Goal: Obtain resource: Obtain resource

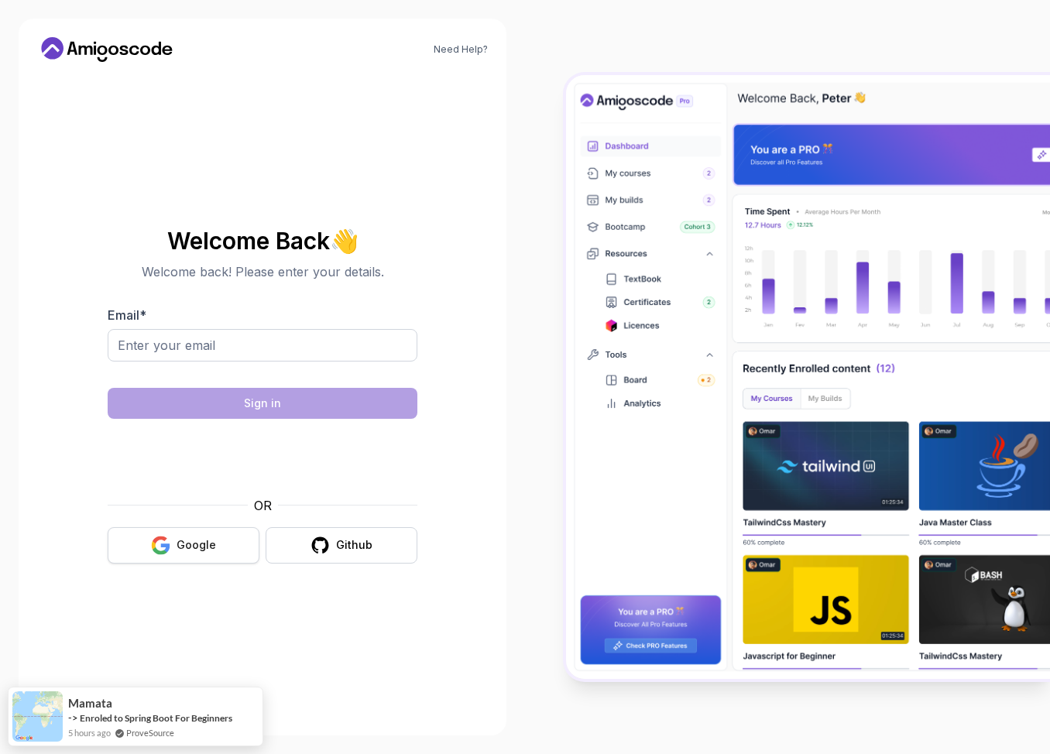
click at [216, 539] on button "Google" at bounding box center [184, 545] width 152 height 36
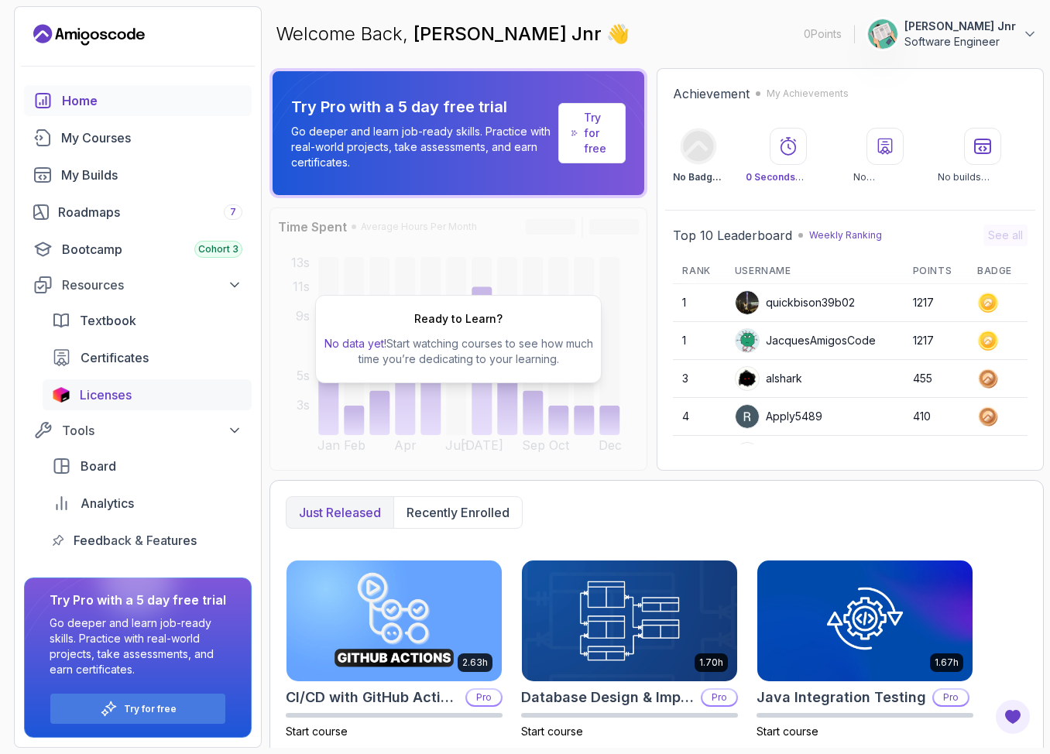
click at [132, 394] on span "Licenses" at bounding box center [106, 395] width 52 height 19
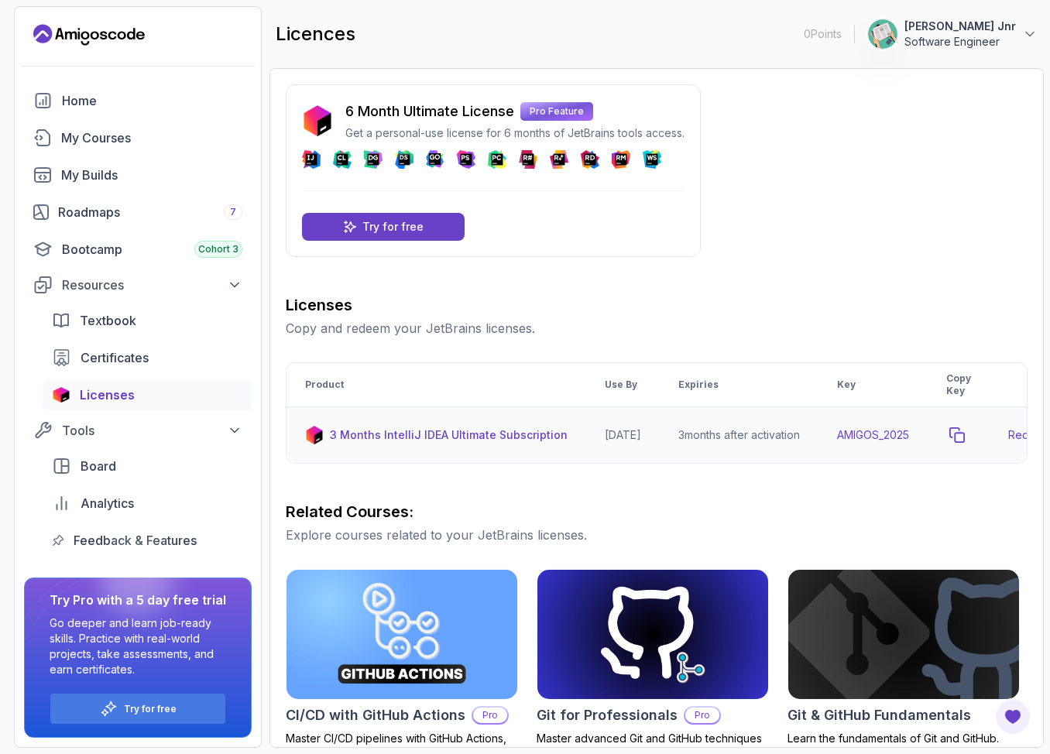
click at [965, 434] on icon "copy-button" at bounding box center [956, 434] width 15 height 15
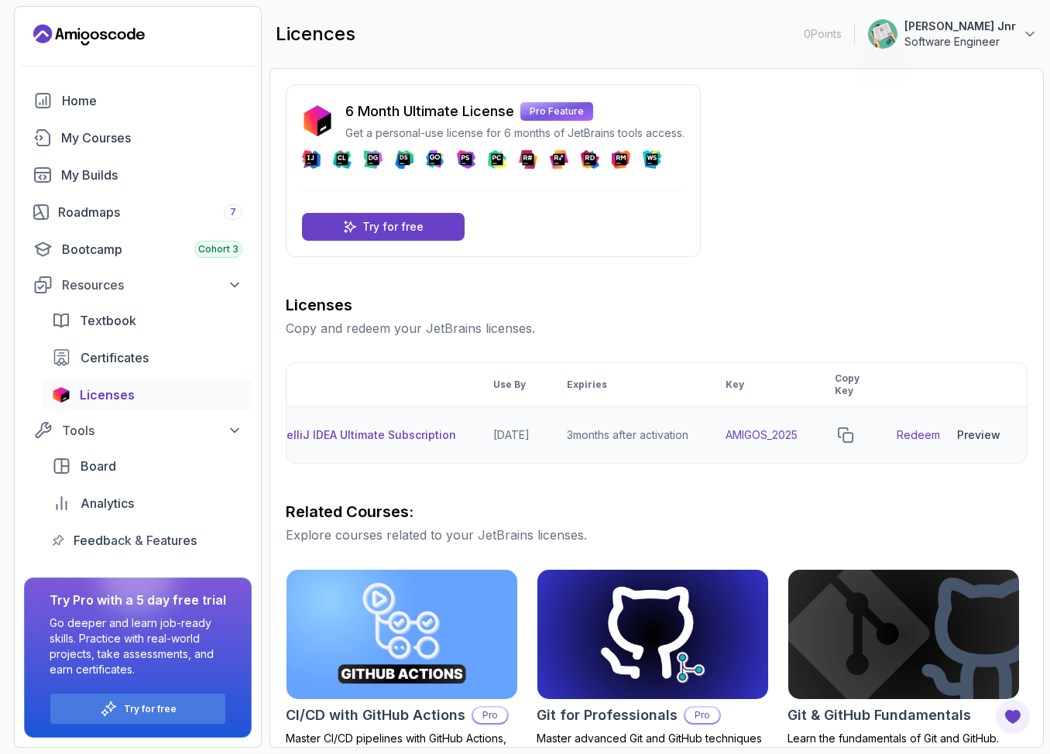
scroll to position [0, 131]
click at [982, 434] on div "Preview" at bounding box center [978, 434] width 43 height 15
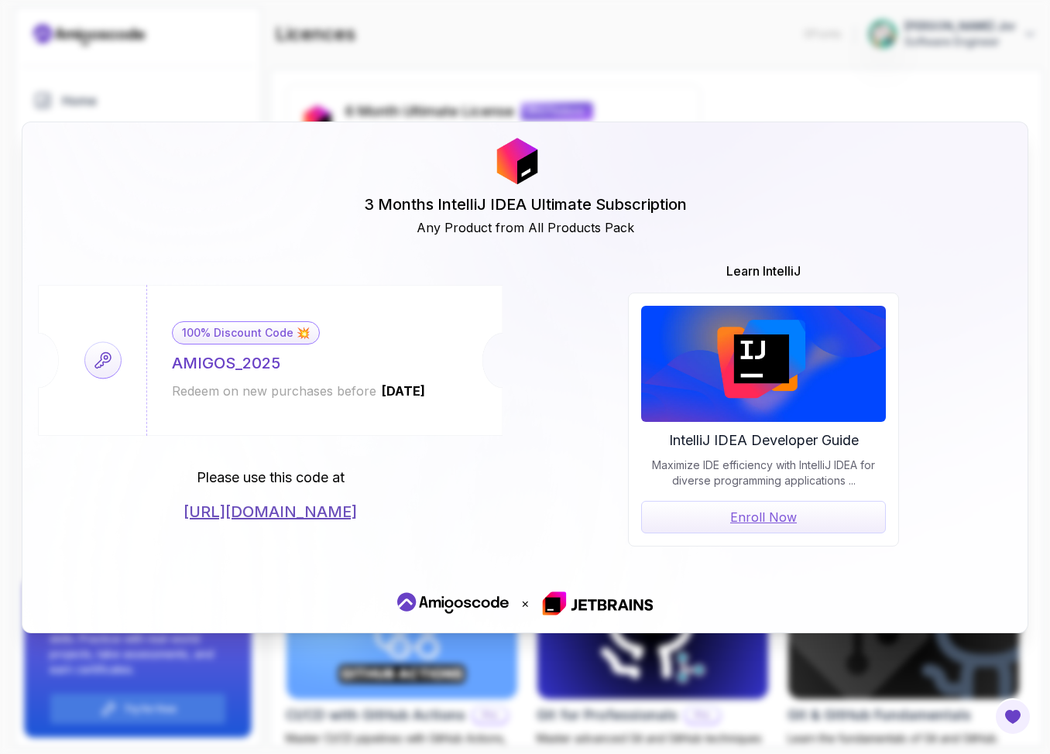
click at [822, 121] on div "3 Months IntelliJ IDEA Ultimate Subscription Any Product from All Products Pack…" at bounding box center [525, 377] width 1050 height 754
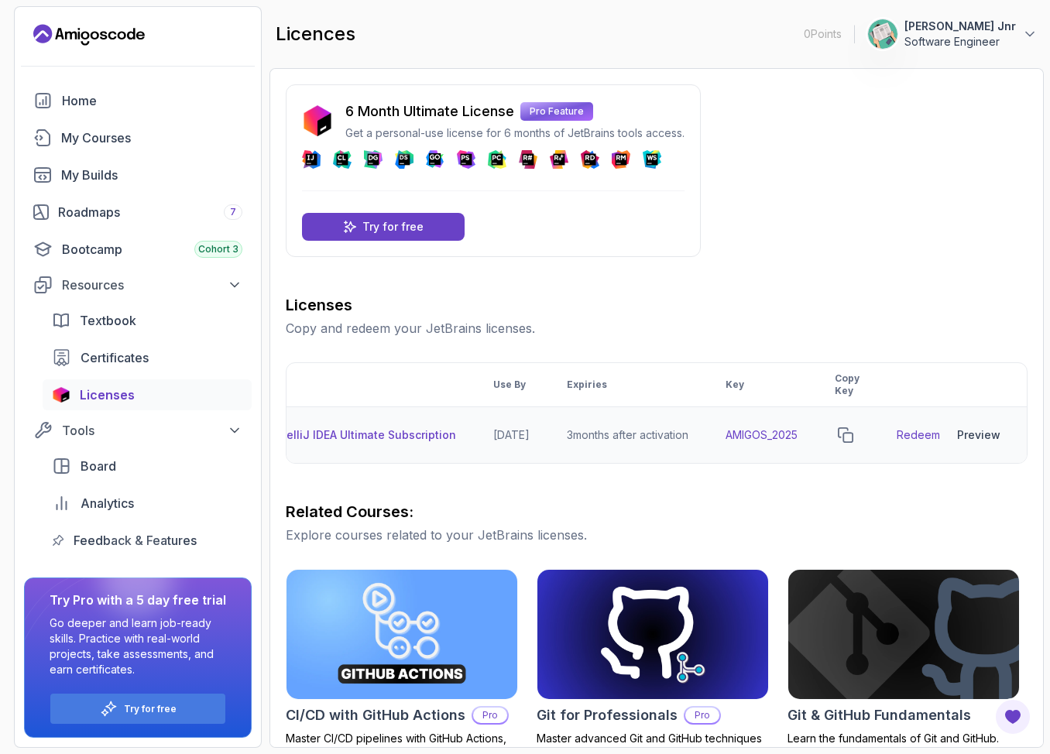
click at [920, 435] on link "Redeem" at bounding box center [918, 434] width 43 height 15
click at [849, 444] on button "copy-button" at bounding box center [846, 435] width 22 height 22
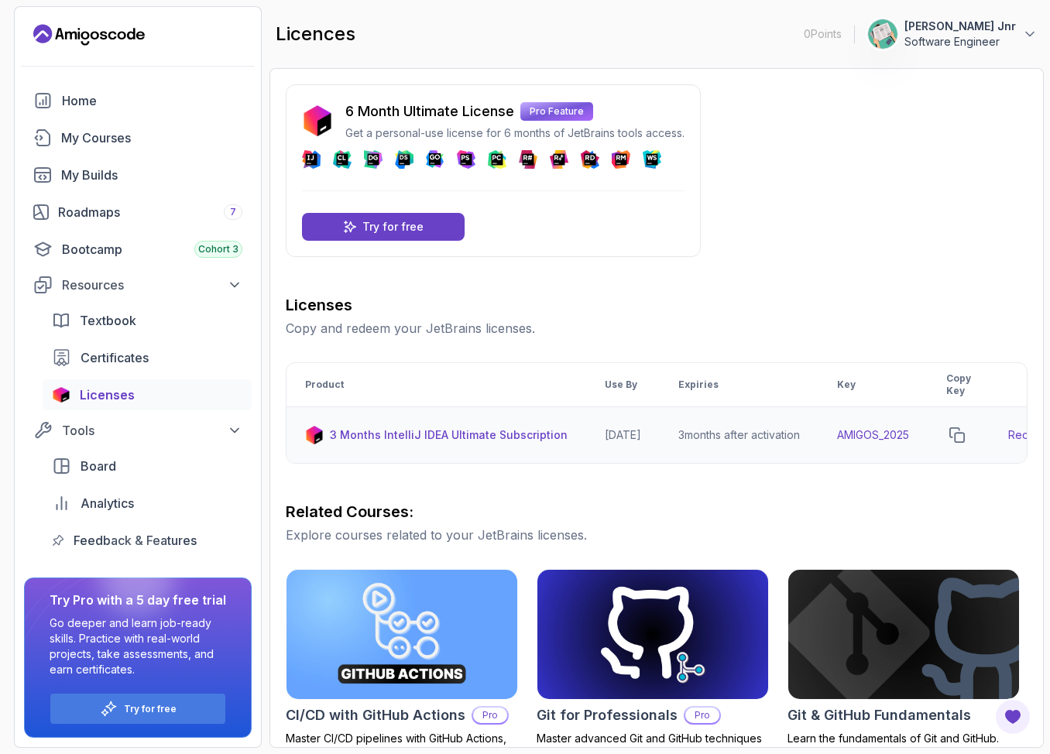
scroll to position [2, 0]
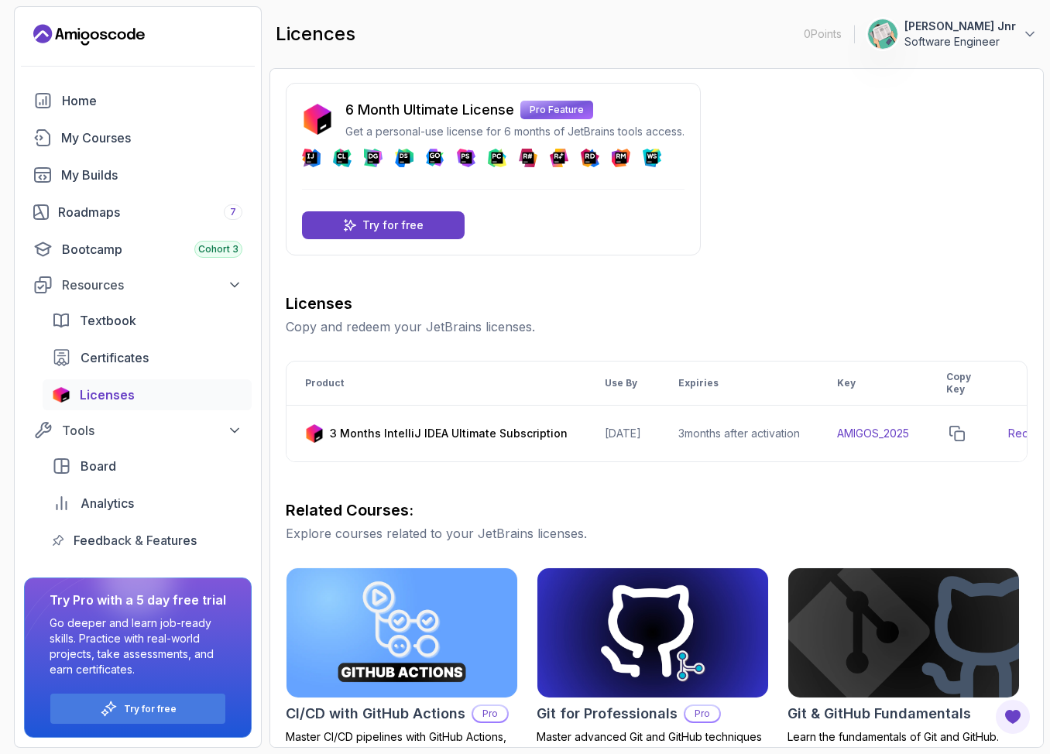
click at [892, 211] on div "6 Month Ultimate License Pro Feature Get a personal-use license for 6 months of…" at bounding box center [657, 543] width 742 height 920
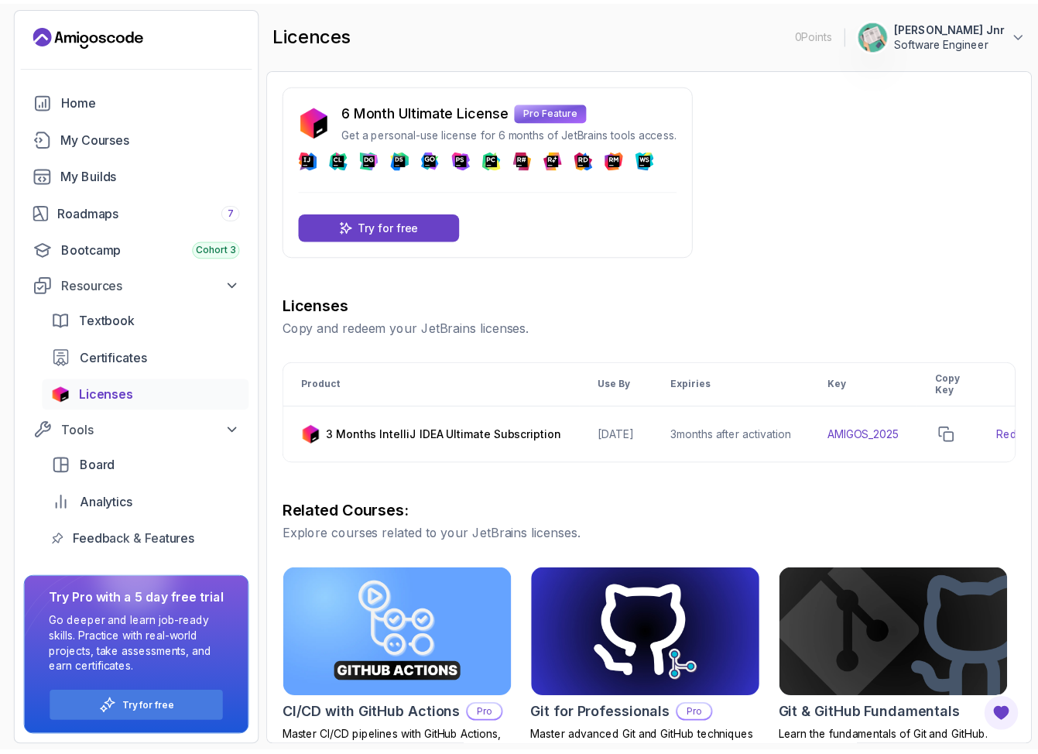
scroll to position [0, 0]
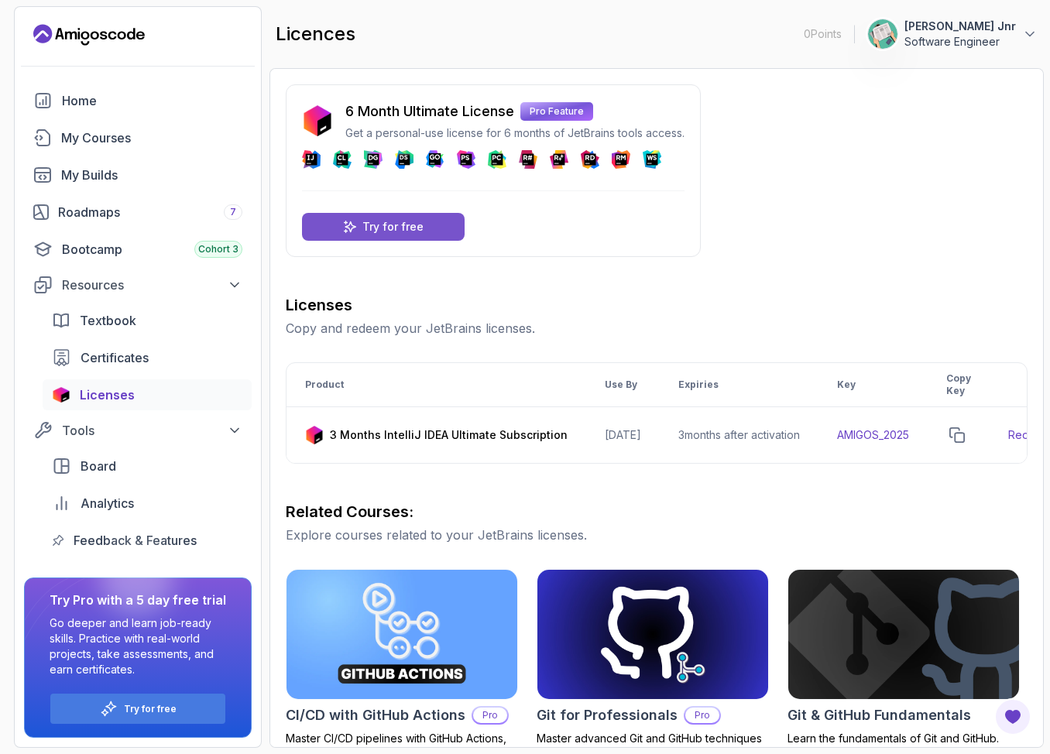
click at [449, 221] on div "Try for free" at bounding box center [383, 227] width 163 height 28
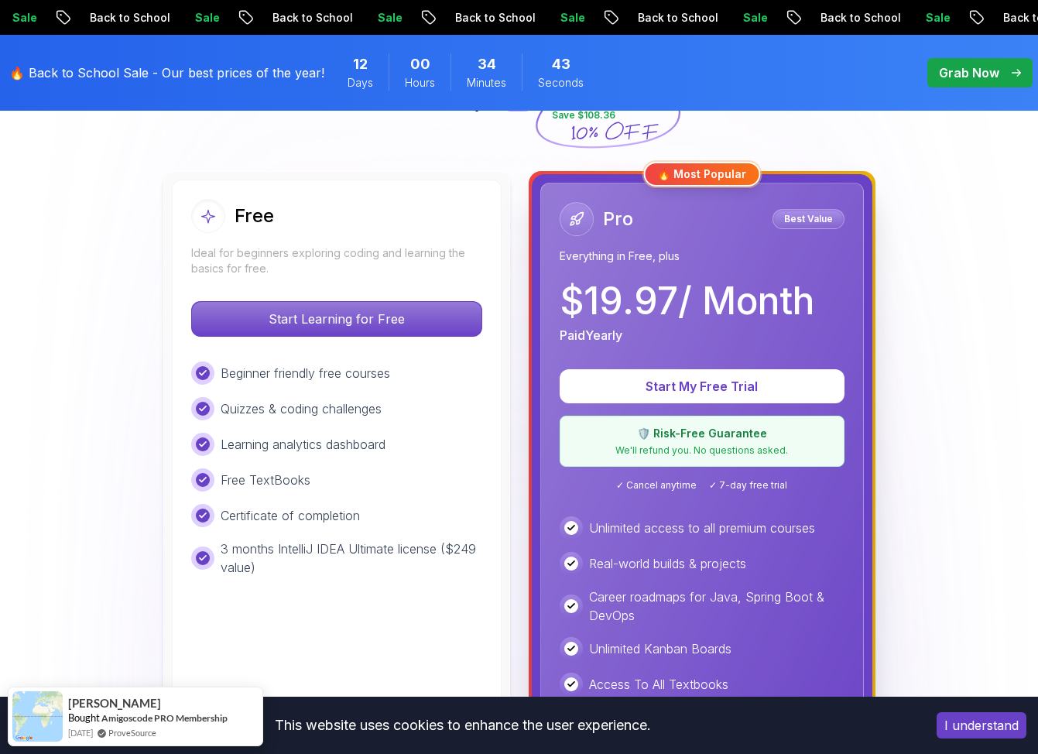
scroll to position [395, 0]
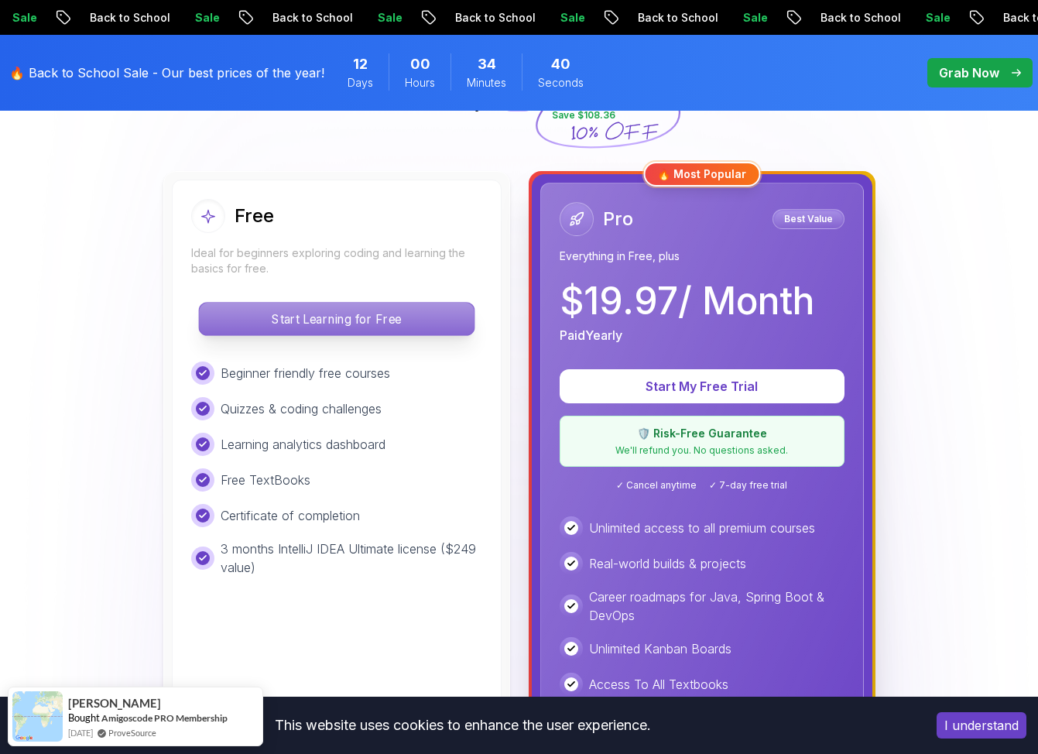
click at [367, 304] on p "Start Learning for Free" at bounding box center [336, 319] width 275 height 33
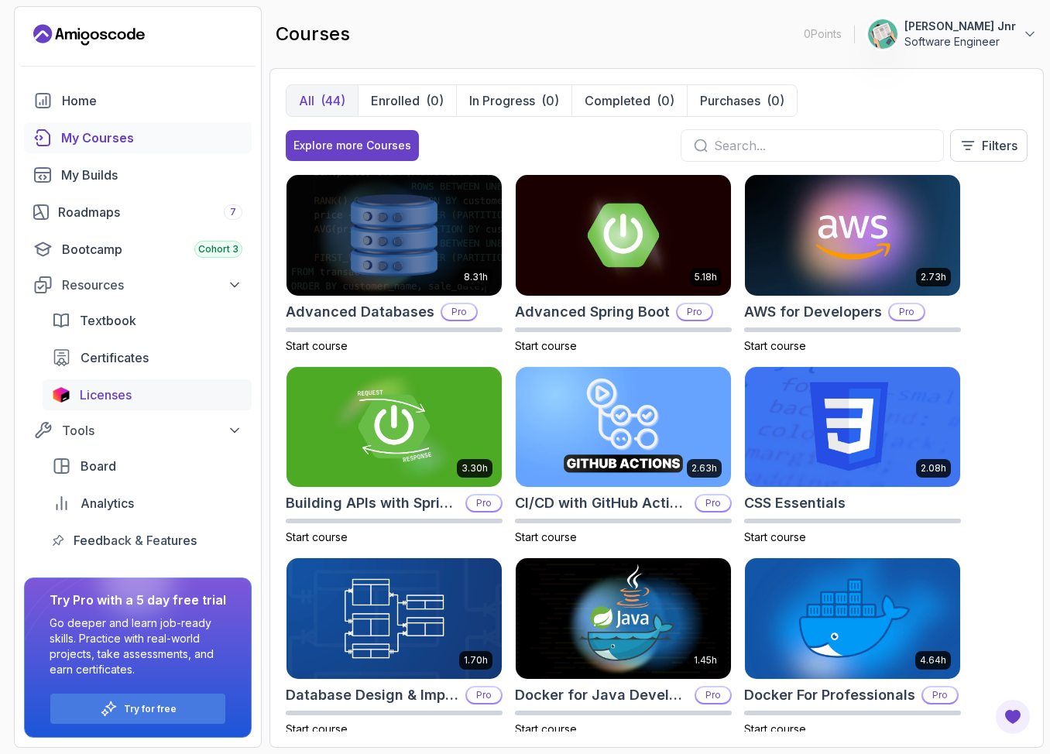
click at [125, 399] on span "Licenses" at bounding box center [106, 395] width 52 height 19
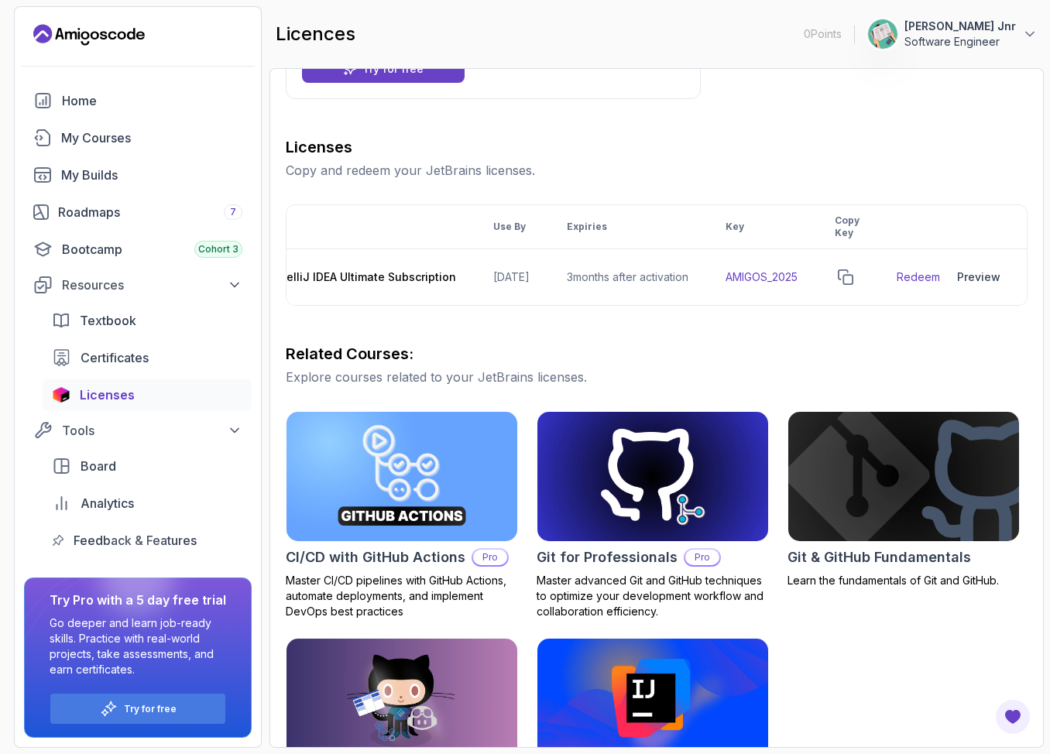
scroll to position [0, 131]
click at [975, 276] on div "Preview" at bounding box center [978, 276] width 43 height 15
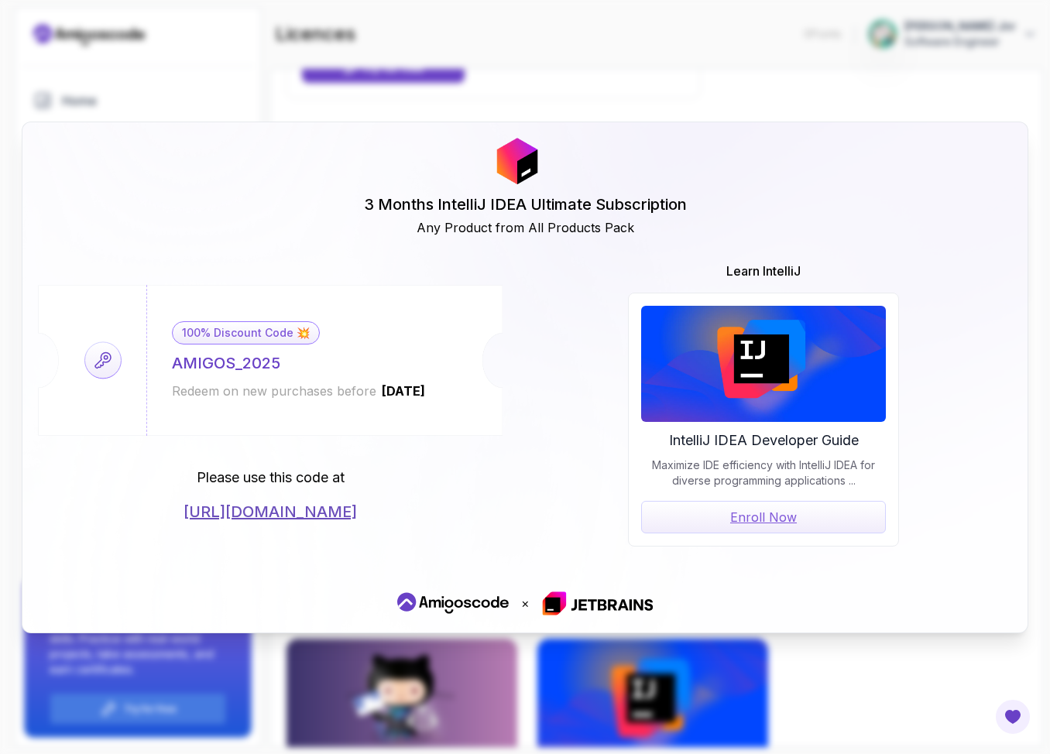
click at [273, 508] on link "https://jetbrains.com/store/redeem/" at bounding box center [270, 512] width 173 height 22
click at [891, 704] on div "3 Months IntelliJ IDEA Ultimate Subscription Any Product from All Products Pack…" at bounding box center [525, 377] width 1050 height 754
